Goal: Navigation & Orientation: Understand site structure

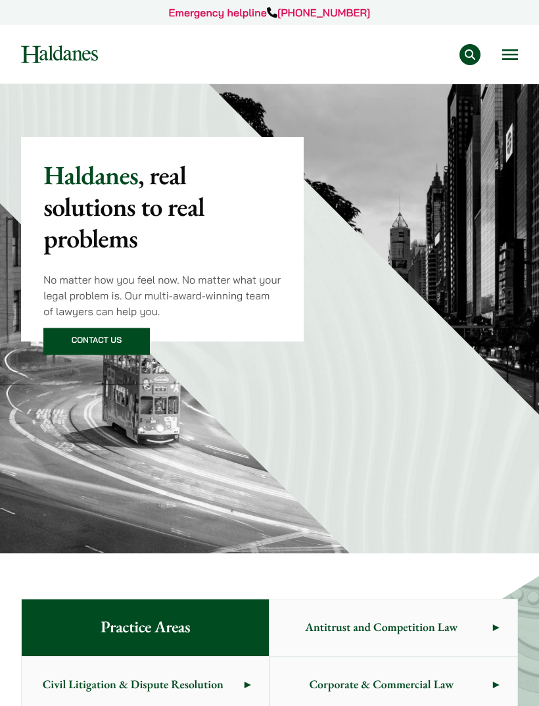
click at [518, 49] on button "Open menu" at bounding box center [511, 54] width 16 height 11
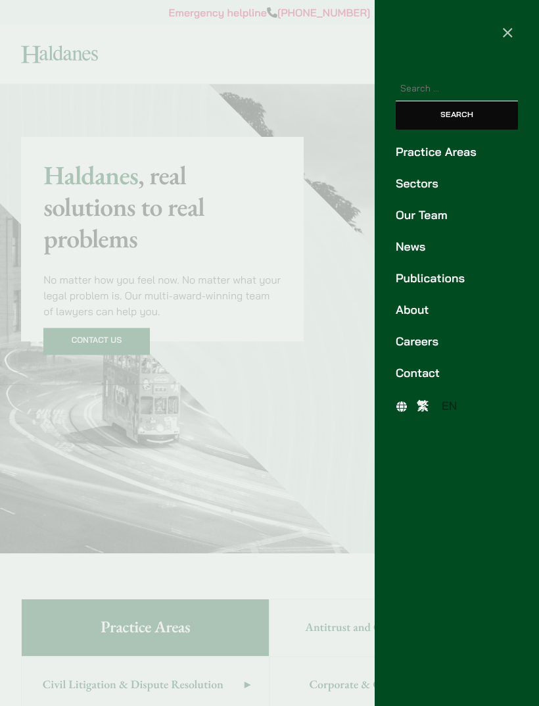
click at [441, 211] on link "Our Team" at bounding box center [457, 216] width 122 height 18
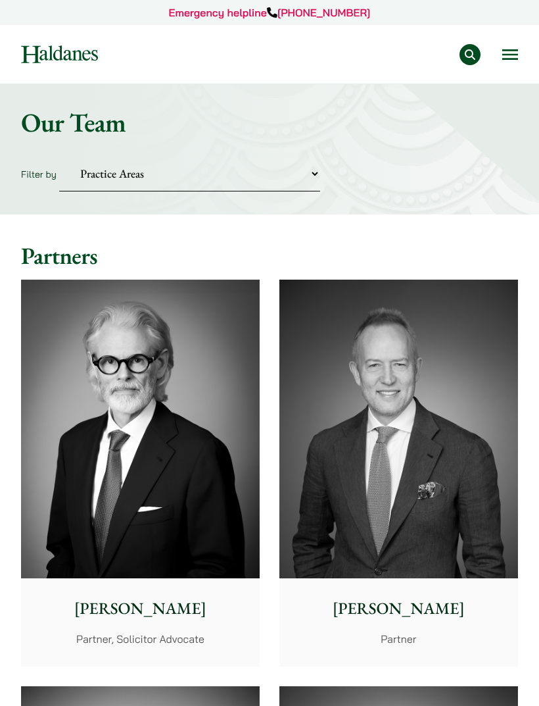
click at [505, 51] on button "Open menu" at bounding box center [511, 54] width 16 height 11
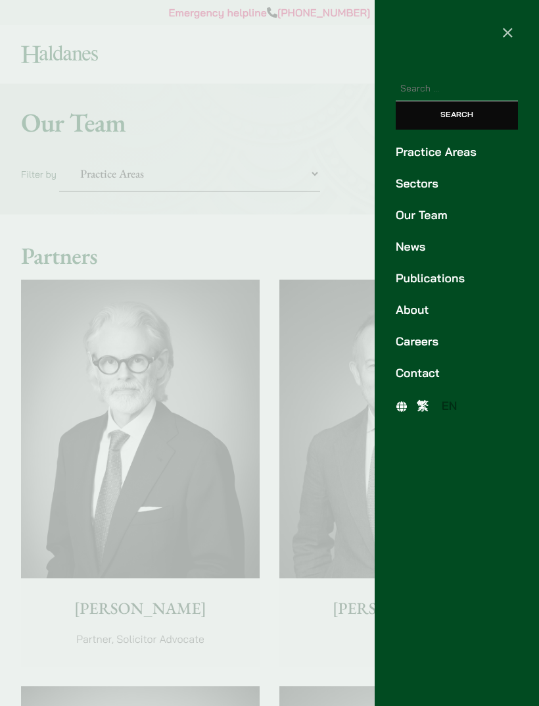
click at [427, 305] on link "About" at bounding box center [457, 310] width 122 height 18
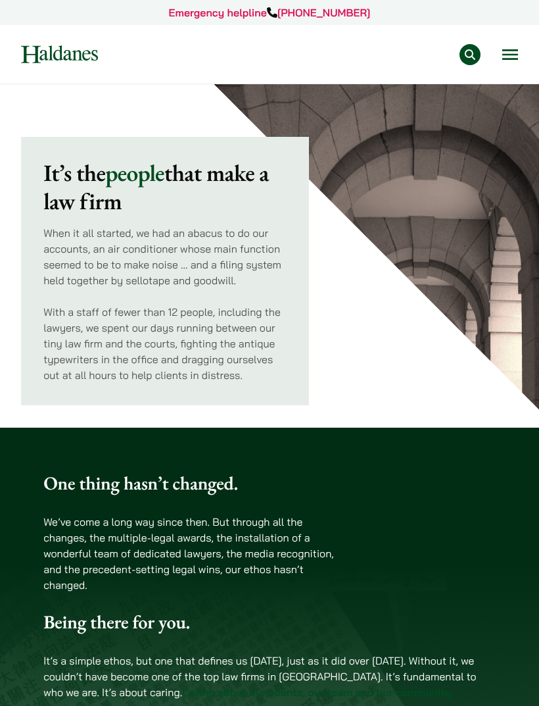
click at [507, 54] on button "Open menu" at bounding box center [511, 54] width 16 height 11
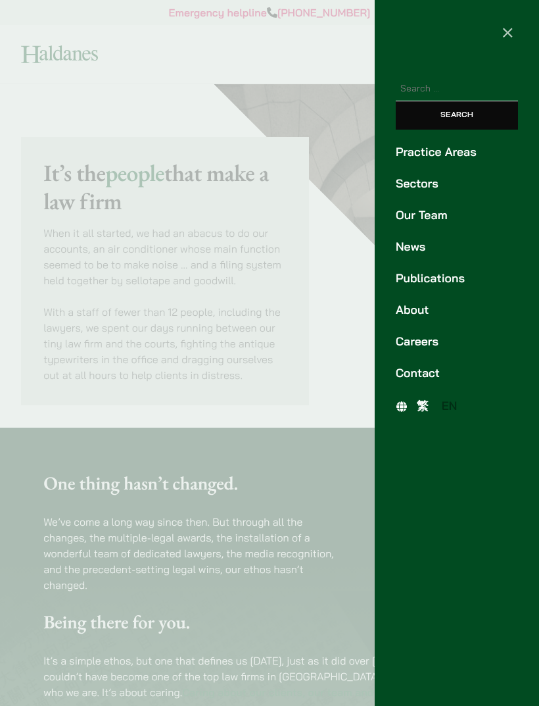
click at [475, 155] on link "Practice Areas" at bounding box center [457, 152] width 122 height 18
